Goal: Task Accomplishment & Management: Use online tool/utility

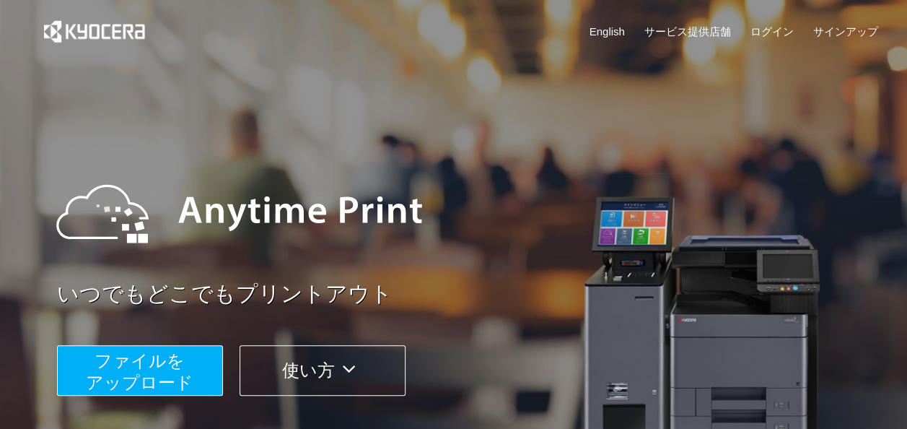
click at [150, 364] on span "ファイルを ​​アップロード" at bounding box center [140, 371] width 108 height 41
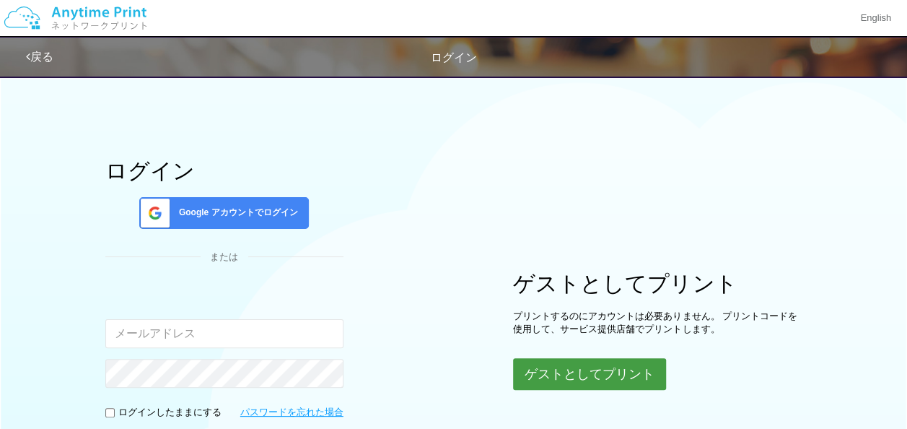
click at [587, 371] on button "ゲストとしてプリント" at bounding box center [589, 374] width 153 height 32
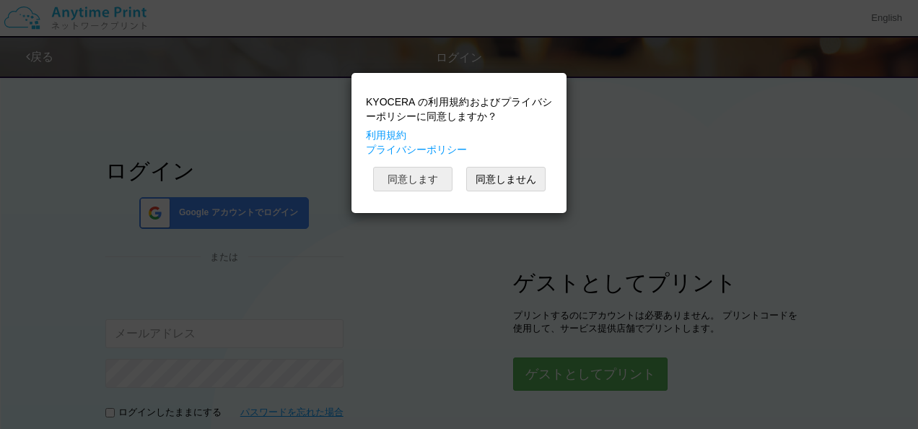
click at [427, 167] on button "同意します" at bounding box center [412, 179] width 79 height 25
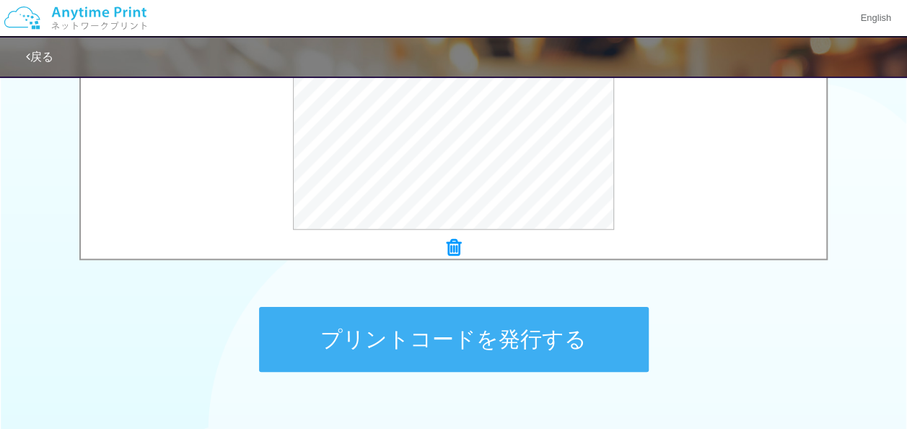
scroll to position [627, 0]
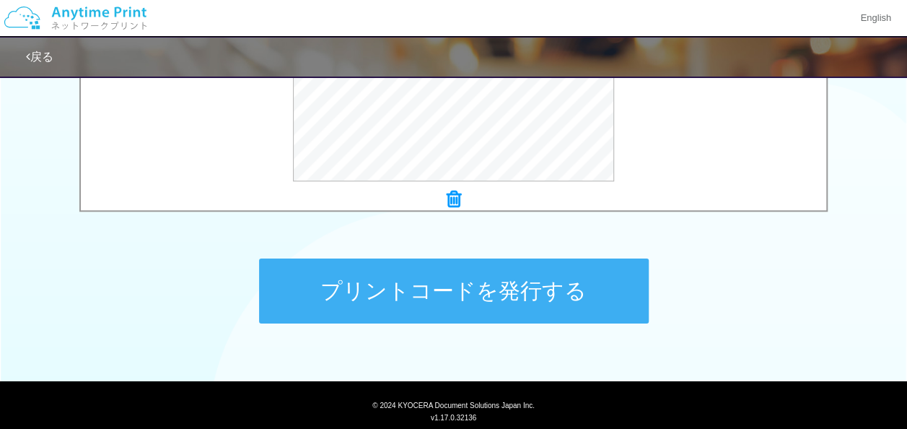
click at [402, 270] on button "プリントコードを発行する" at bounding box center [454, 290] width 390 height 65
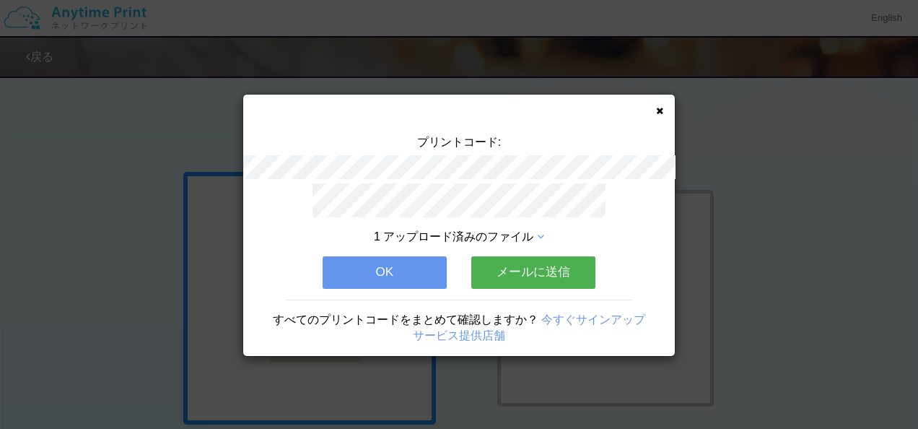
click at [478, 265] on button "メールに送信" at bounding box center [533, 272] width 124 height 32
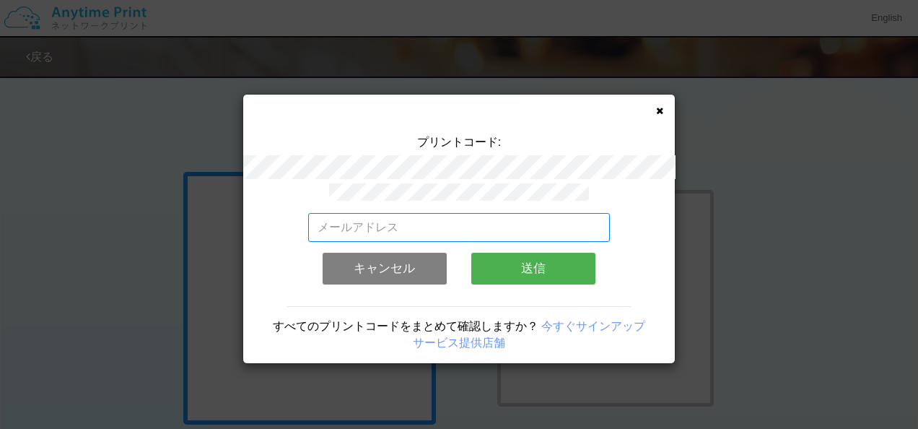
click at [442, 222] on input "email" at bounding box center [459, 227] width 302 height 29
type input "[EMAIL_ADDRESS][DOMAIN_NAME]"
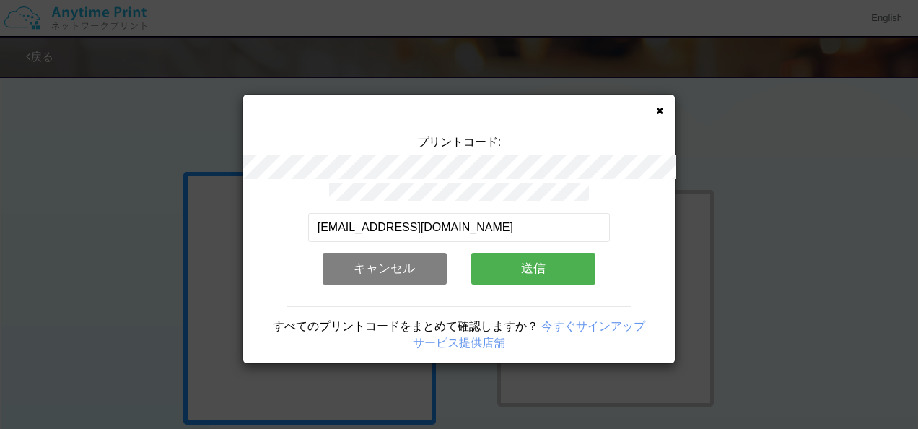
click at [551, 253] on button "送信" at bounding box center [533, 269] width 124 height 32
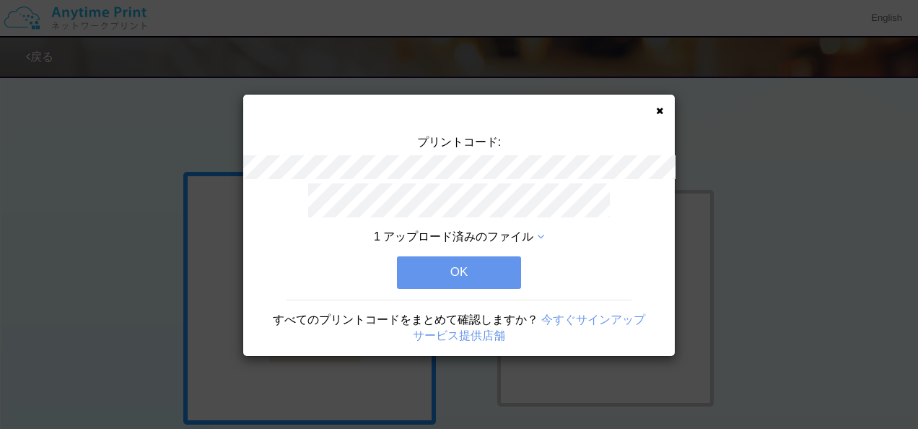
click at [480, 270] on button "OK" at bounding box center [459, 272] width 124 height 32
